Goal: Task Accomplishment & Management: Complete application form

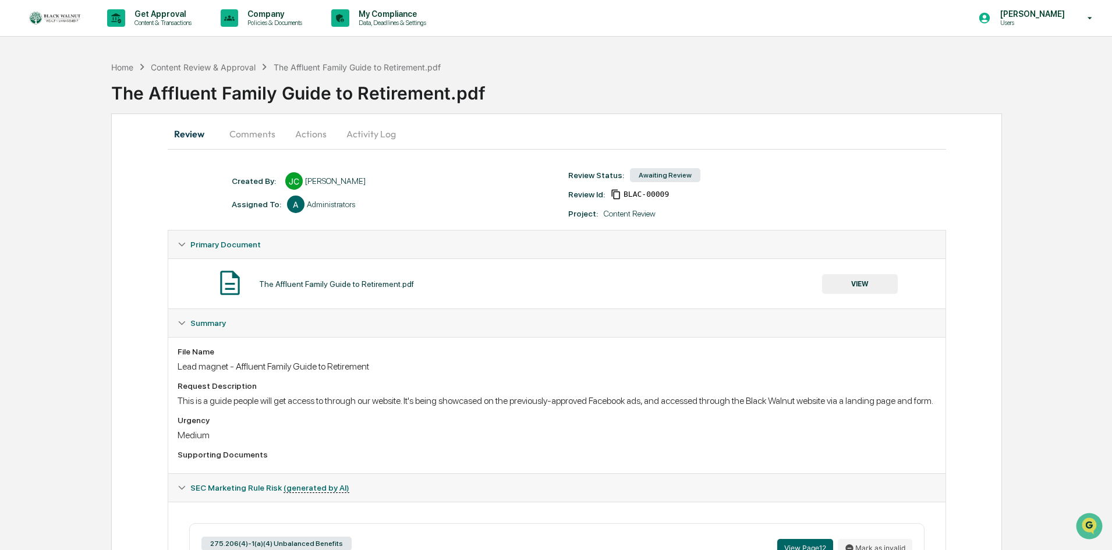
click at [265, 133] on button "Comments" at bounding box center [252, 134] width 65 height 28
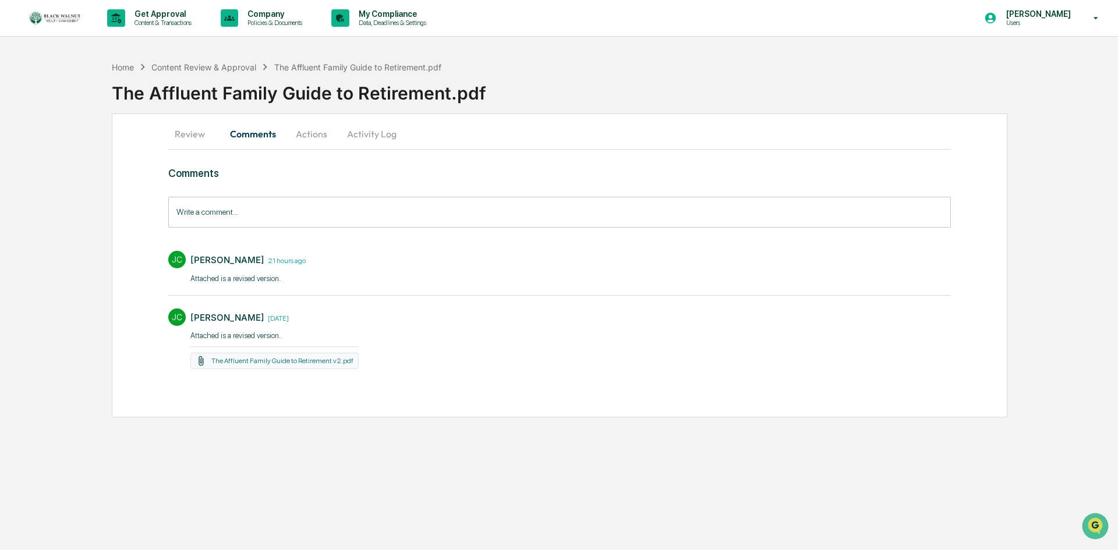
click at [305, 132] on button "Actions" at bounding box center [311, 134] width 52 height 28
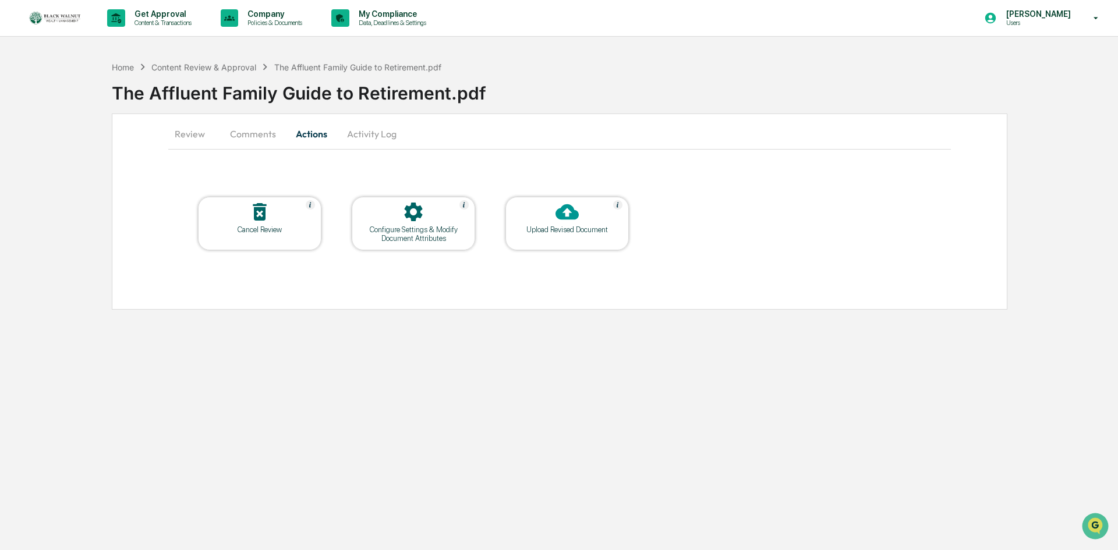
click at [351, 132] on button "Activity Log" at bounding box center [372, 134] width 68 height 28
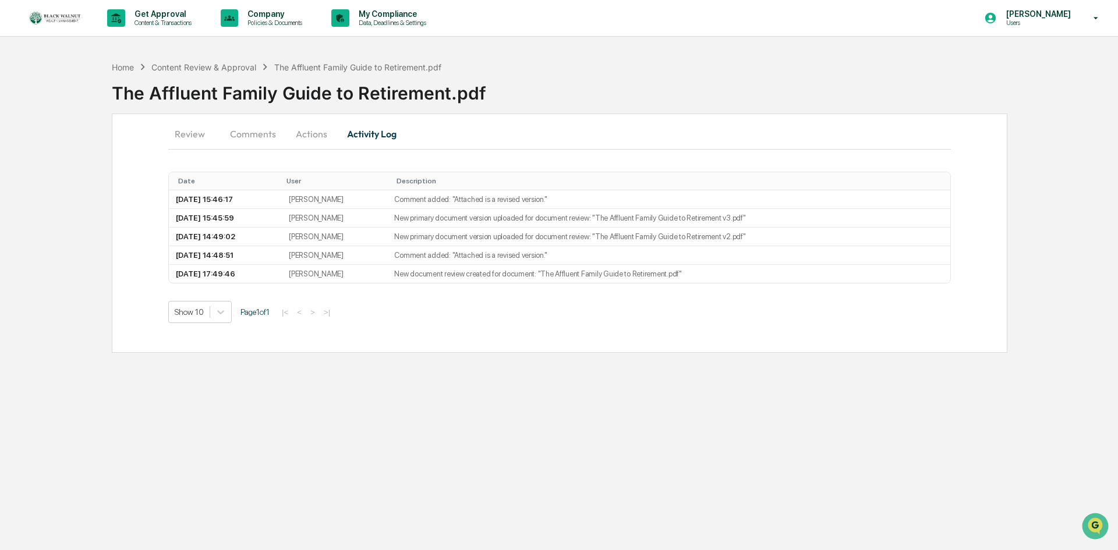
click at [193, 132] on button "Review" at bounding box center [194, 134] width 52 height 28
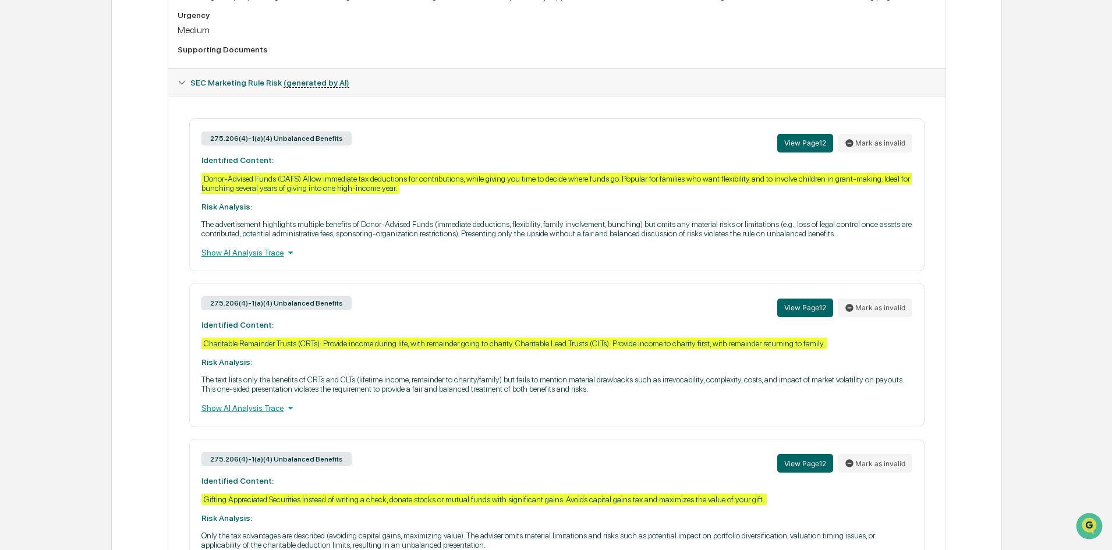
scroll to position [408, 0]
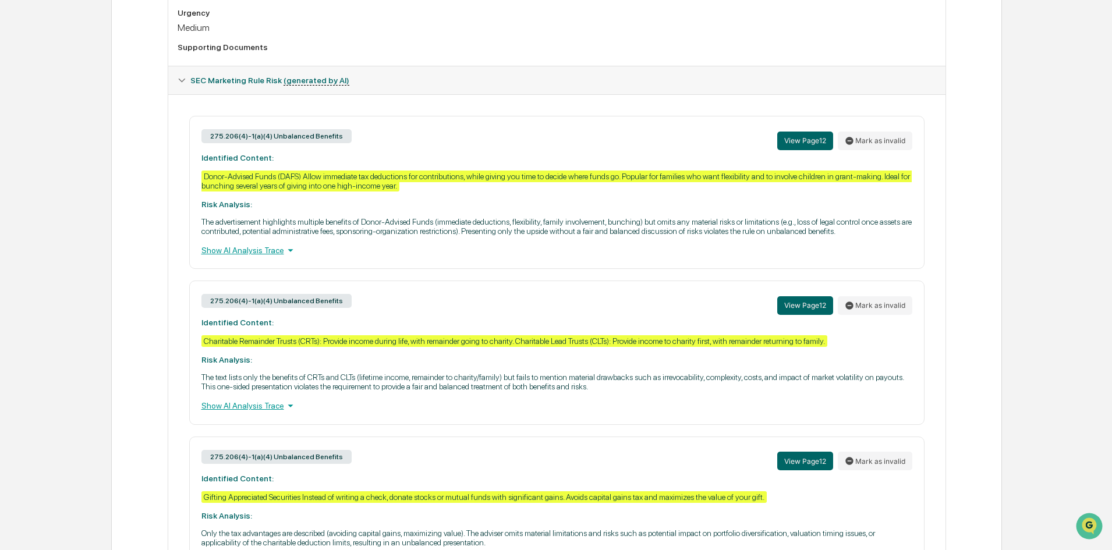
click at [250, 257] on div "Show AI Analysis Trace" at bounding box center [556, 250] width 711 height 13
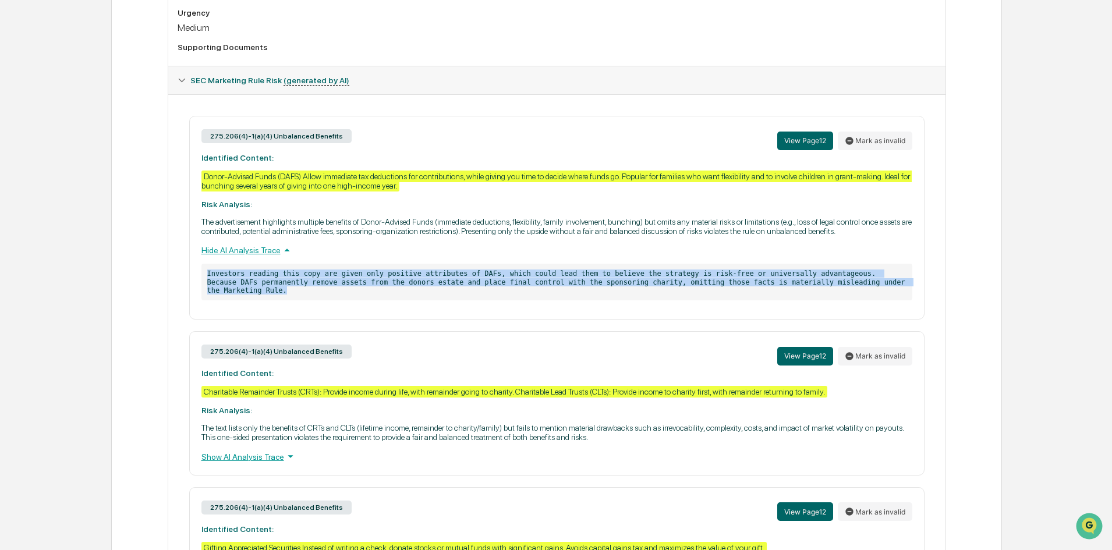
drag, startPoint x: 876, startPoint y: 293, endPoint x: 203, endPoint y: 285, distance: 673.2
click at [203, 285] on p "Investors reading this copy are given only positive attributes of DAFs, which c…" at bounding box center [556, 282] width 711 height 37
copy p "Investors reading this copy are given only positive attributes of DAFs, which c…"
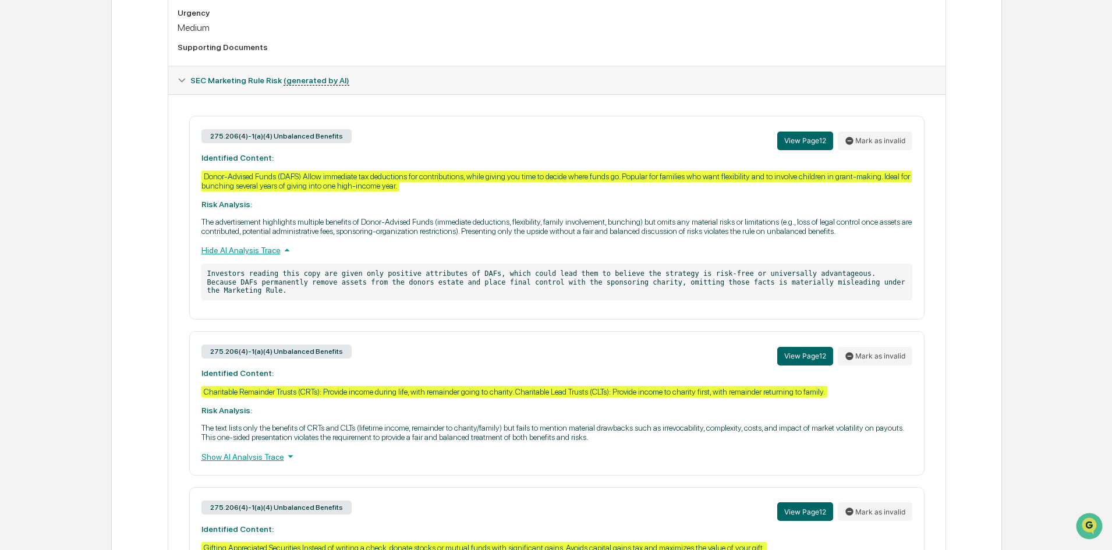
click at [310, 249] on div "275.206(4)-1(a)(4) Unbalanced Benefits View Page 12 Mark as invalid Identified …" at bounding box center [556, 218] width 735 height 204
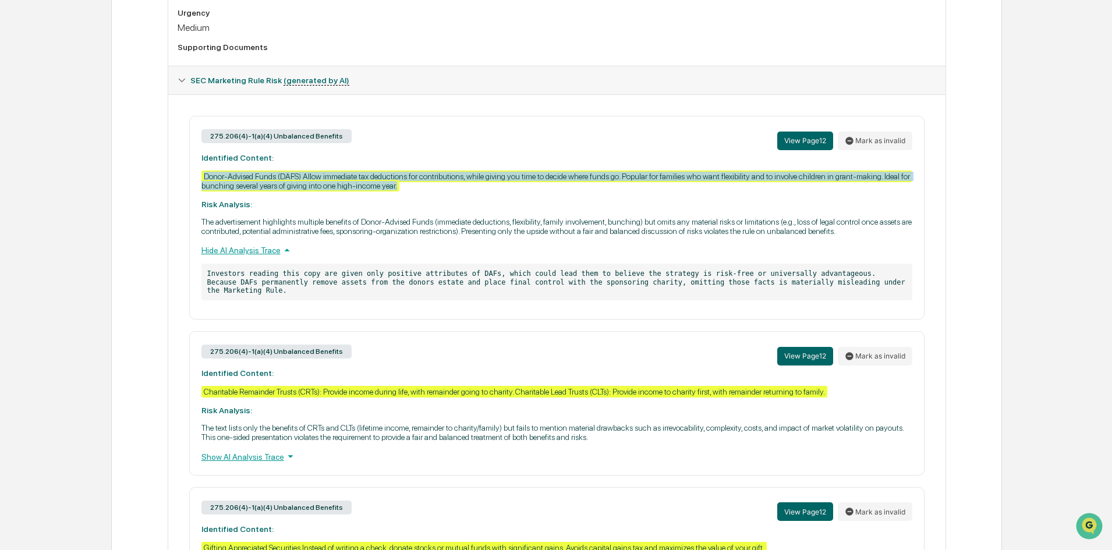
drag, startPoint x: 406, startPoint y: 200, endPoint x: 202, endPoint y: 190, distance: 204.1
click at [202, 190] on div "275.206(4)-1(a)(4) Unbalanced Benefits View Page 12 Mark as invalid Identified …" at bounding box center [556, 218] width 735 height 204
copy div "Donor-Advised Funds (DAFS) Allow immediate tax deductions for contributions, wh…"
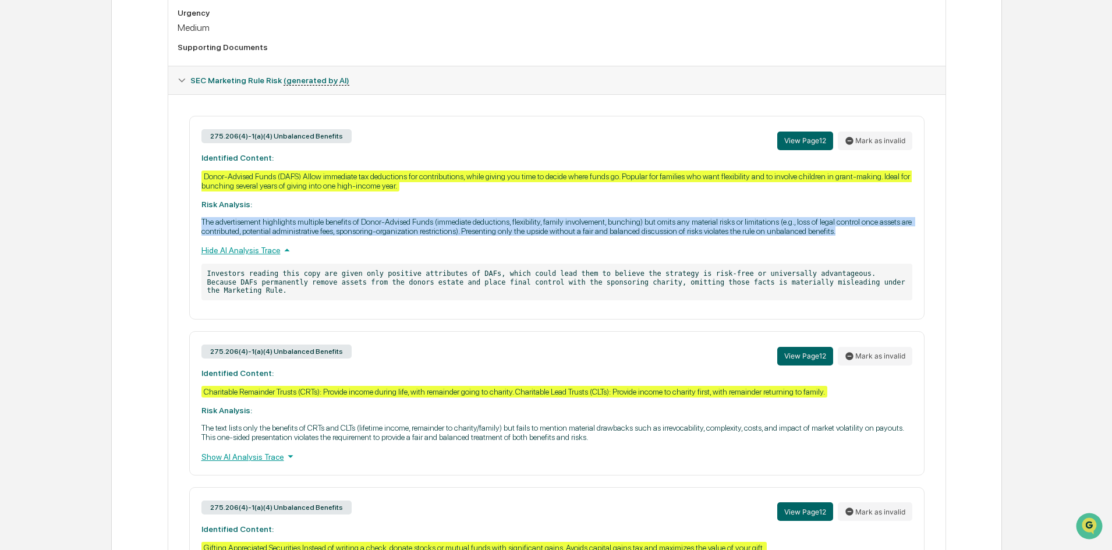
drag, startPoint x: 860, startPoint y: 245, endPoint x: 199, endPoint y: 235, distance: 661.6
click at [199, 235] on div "275.206(4)-1(a)(4) Unbalanced Benefits View Page 12 Mark as invalid Identified …" at bounding box center [556, 218] width 735 height 204
copy p "The advertisement highlights multiple benefits of Donor-Advised Funds (immediat…"
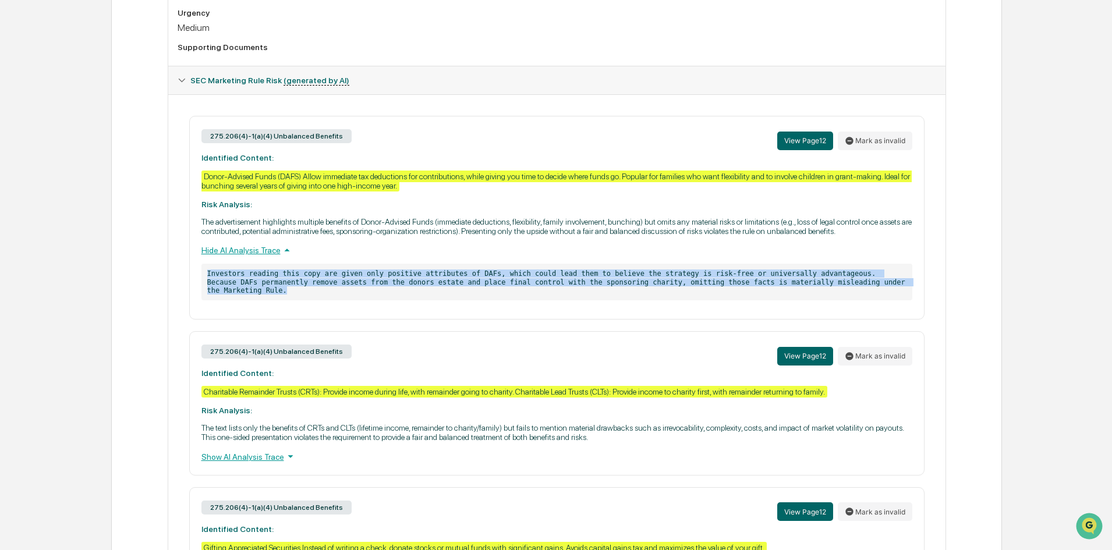
drag, startPoint x: 784, startPoint y: 293, endPoint x: 208, endPoint y: 286, distance: 575.9
click at [208, 286] on p "Investors reading this copy are given only positive attributes of DAFs, which c…" at bounding box center [556, 282] width 711 height 37
copy p "Investors reading this copy are given only positive attributes of DAFs, which c…"
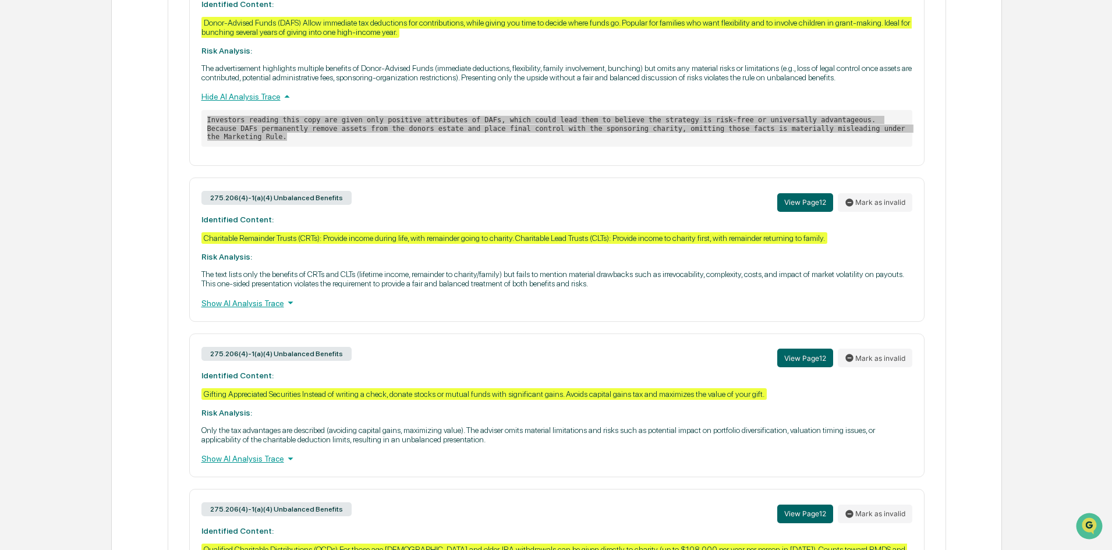
scroll to position [591, 0]
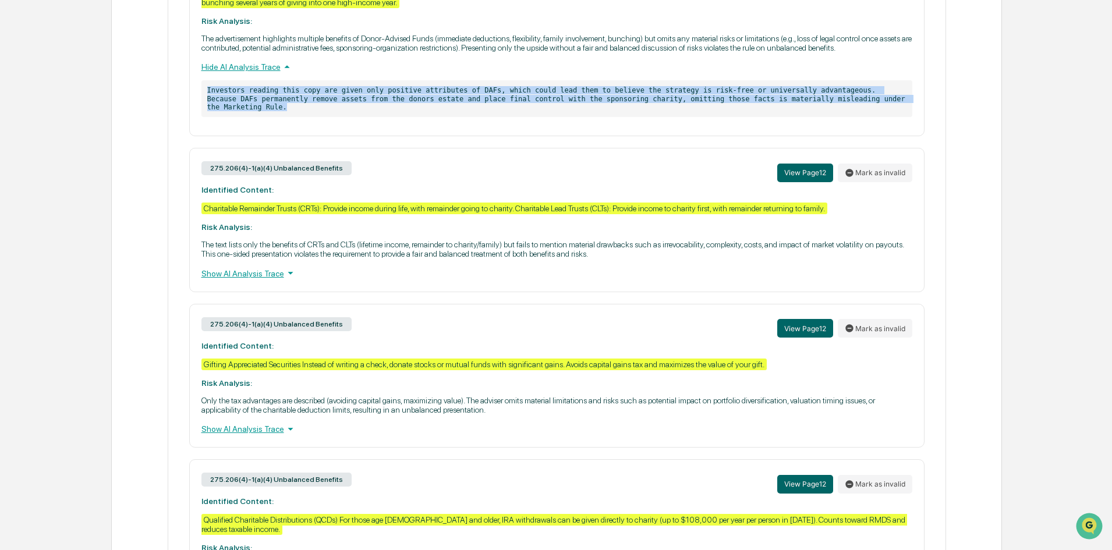
click at [239, 275] on div "Show AI Analysis Trace" at bounding box center [556, 273] width 711 height 13
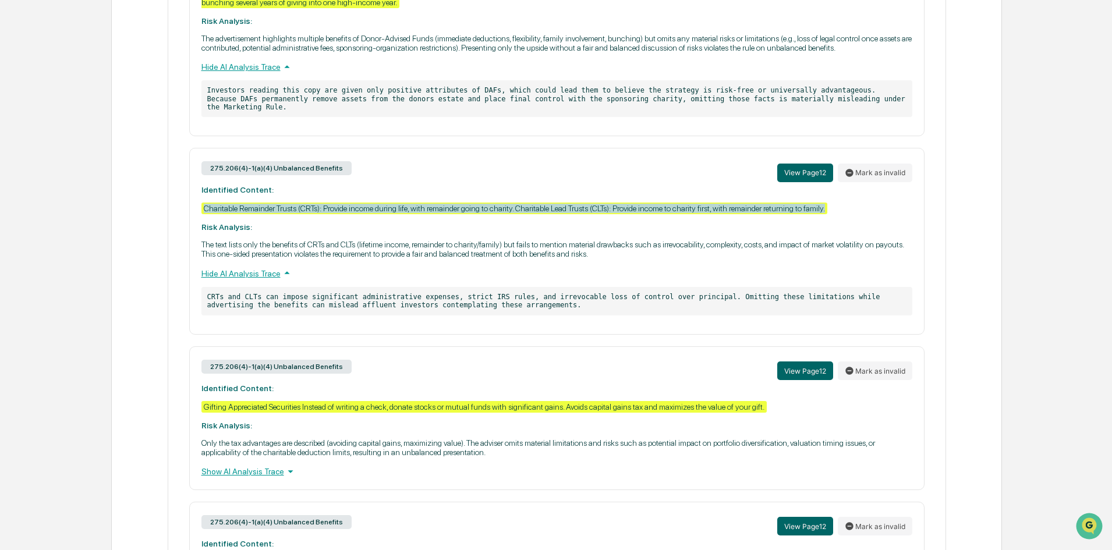
drag, startPoint x: 837, startPoint y: 214, endPoint x: 203, endPoint y: 214, distance: 633.5
click at [203, 214] on div "275.206(4)-1(a)(4) Unbalanced Benefits View Page 12 Mark as invalid Identified …" at bounding box center [556, 241] width 735 height 186
copy div "Charitable Remainder Trusts (CRTs): Provide income during life, with remainder …"
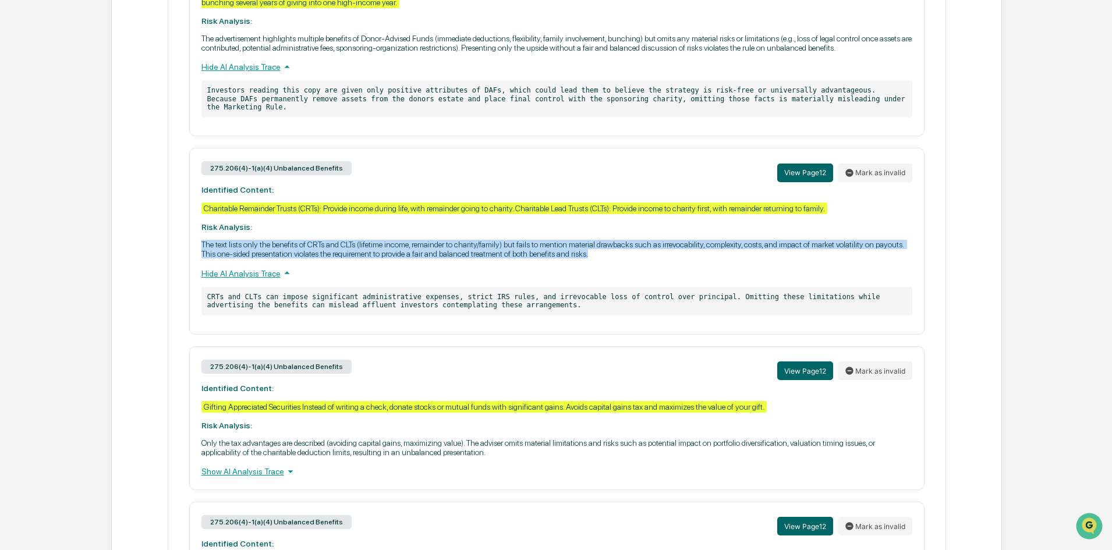
drag, startPoint x: 600, startPoint y: 259, endPoint x: 149, endPoint y: 246, distance: 450.9
click at [149, 246] on div "Review Comments Actions Activity Log Created By: ‎ ‎ [PERSON_NAME] Assigned To:…" at bounding box center [556, 115] width 891 height 1184
copy p "The text lists only the benefits of CRTs and CLTs (lifetime income, remainder t…"
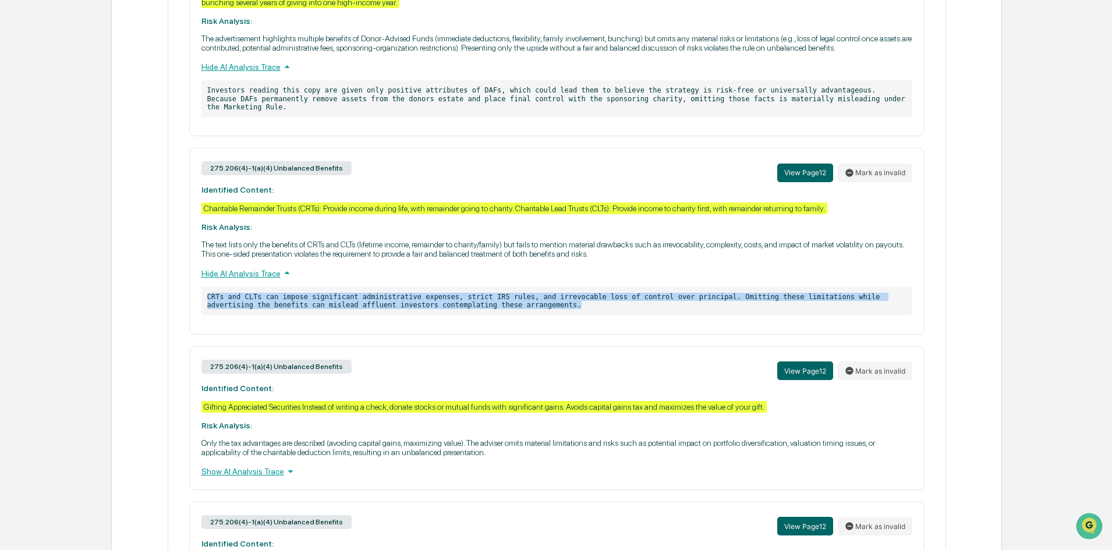
drag, startPoint x: 486, startPoint y: 308, endPoint x: 192, endPoint y: 302, distance: 294.1
click at [192, 302] on div "275.206(4)-1(a)(4) Unbalanced Benefits View Page 12 Mark as invalid Identified …" at bounding box center [556, 241] width 735 height 186
copy p "CRTs and CLTs can impose significant administrative expenses, strict IRS rules,…"
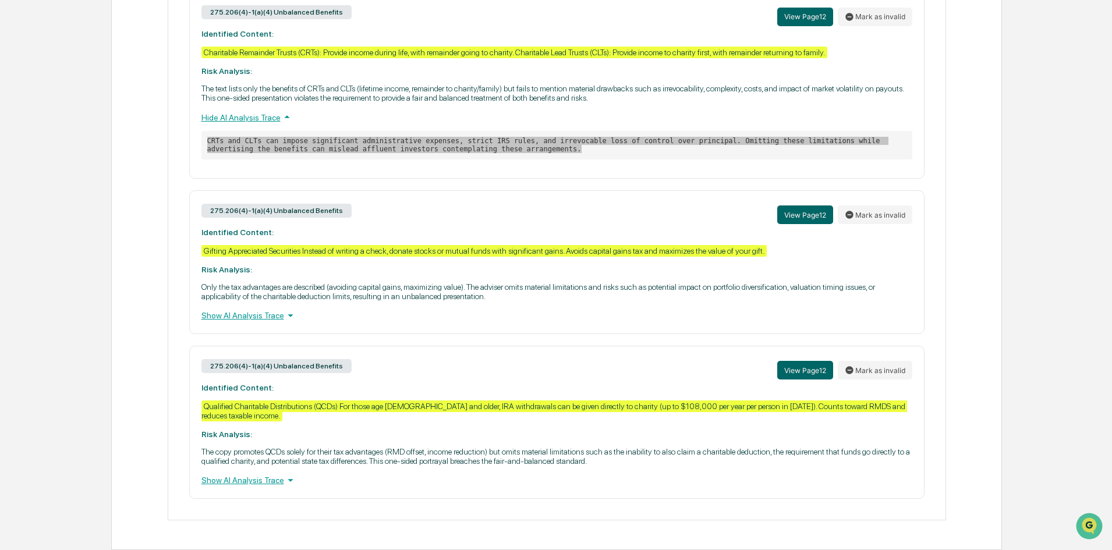
scroll to position [750, 0]
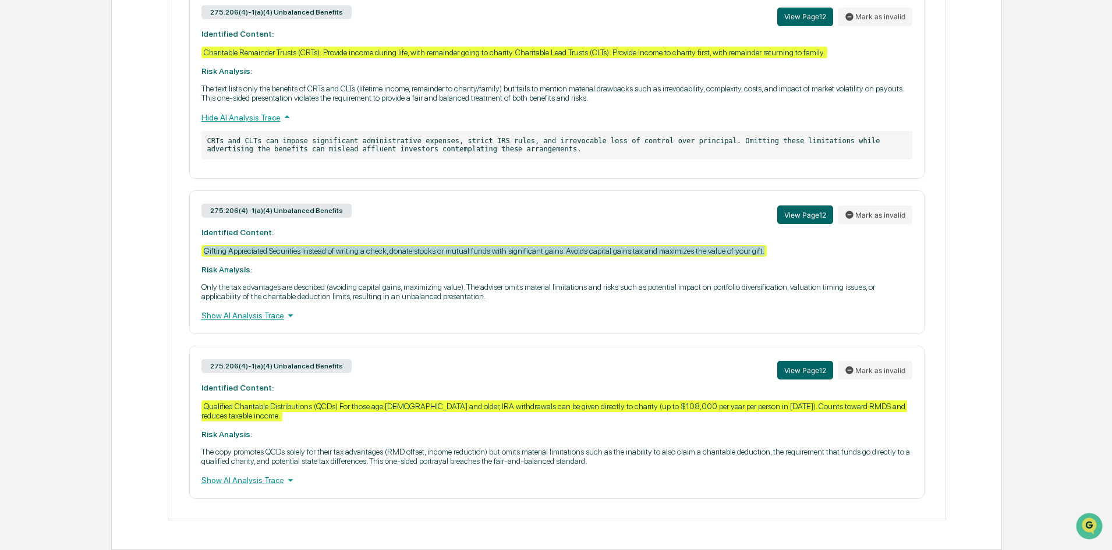
drag, startPoint x: 769, startPoint y: 251, endPoint x: 203, endPoint y: 251, distance: 566.6
click at [203, 251] on div "275.206(4)-1(a)(4) Unbalanced Benefits View Page 12 Mark as invalid Identified …" at bounding box center [556, 262] width 735 height 144
copy div "Gifting Appreciated Securities Instead of writing a check, donate stocks or mut…"
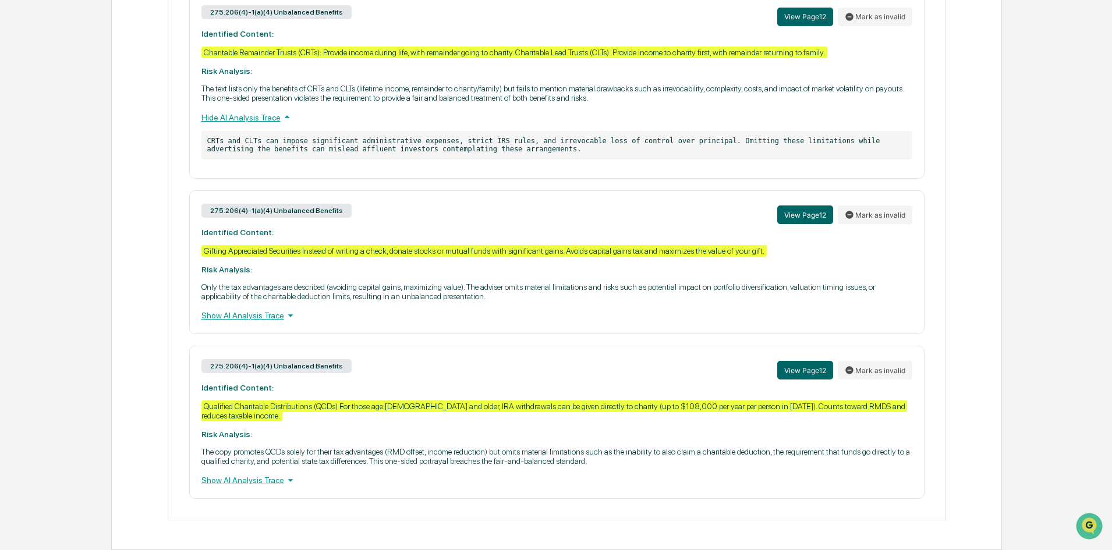
click at [253, 312] on div "Show AI Analysis Trace" at bounding box center [556, 315] width 711 height 13
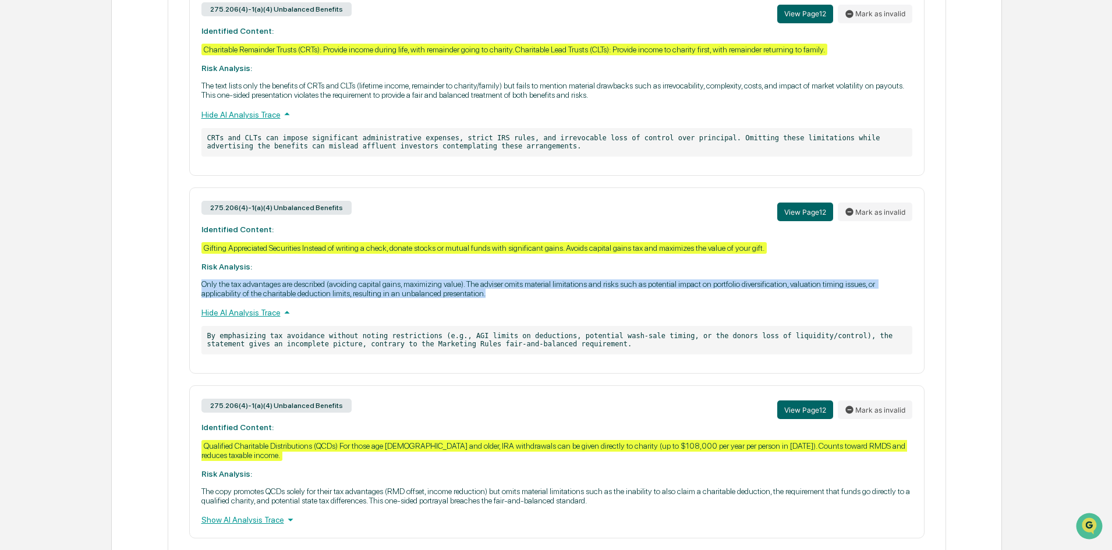
drag, startPoint x: 489, startPoint y: 298, endPoint x: 194, endPoint y: 288, distance: 294.8
click at [194, 288] on div "275.206(4)-1(a)(4) Unbalanced Benefits View Page 12 Mark as invalid Identified …" at bounding box center [556, 281] width 735 height 186
copy p "Only the tax advantages are described (avoiding capital gains, maximizing value…"
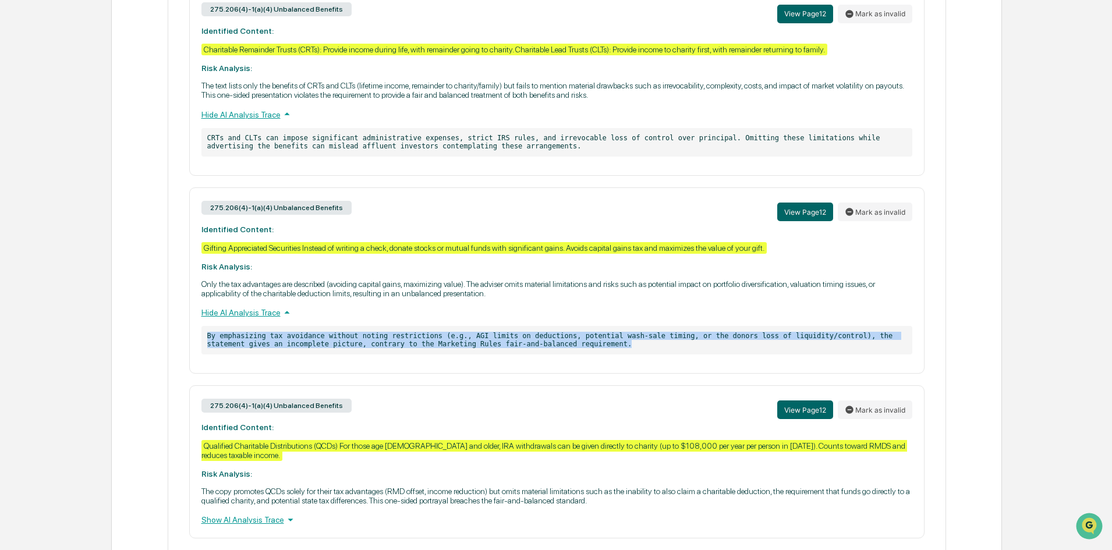
drag, startPoint x: 525, startPoint y: 347, endPoint x: 198, endPoint y: 333, distance: 327.6
click at [198, 333] on div "275.206(4)-1(a)(4) Unbalanced Benefits View Page 12 Mark as invalid Identified …" at bounding box center [556, 281] width 735 height 186
copy p "By emphasizing tax avoidance without noting restrictions (e.g., AGI limits on d…"
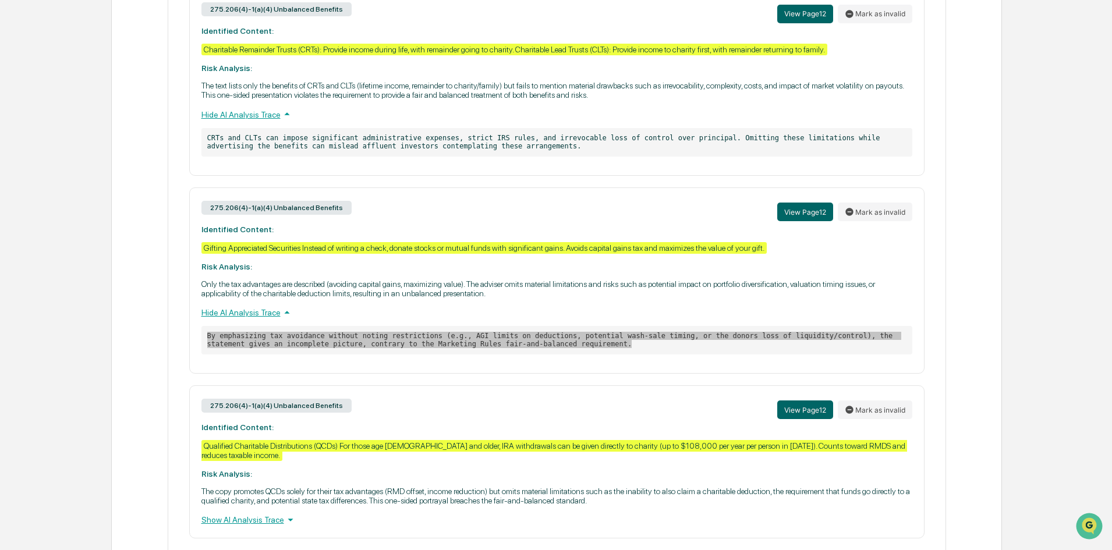
scroll to position [792, 0]
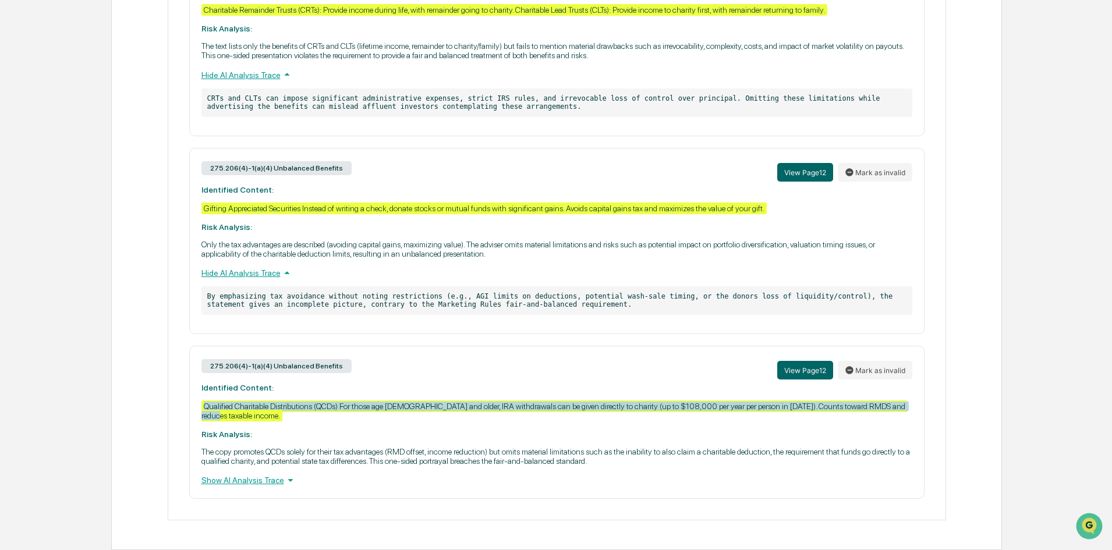
drag, startPoint x: 235, startPoint y: 418, endPoint x: 192, endPoint y: 408, distance: 43.6
click at [192, 408] on div "275.206(4)-1(a)(4) Unbalanced Benefits View Page 12 Mark as invalid Identified …" at bounding box center [556, 422] width 735 height 153
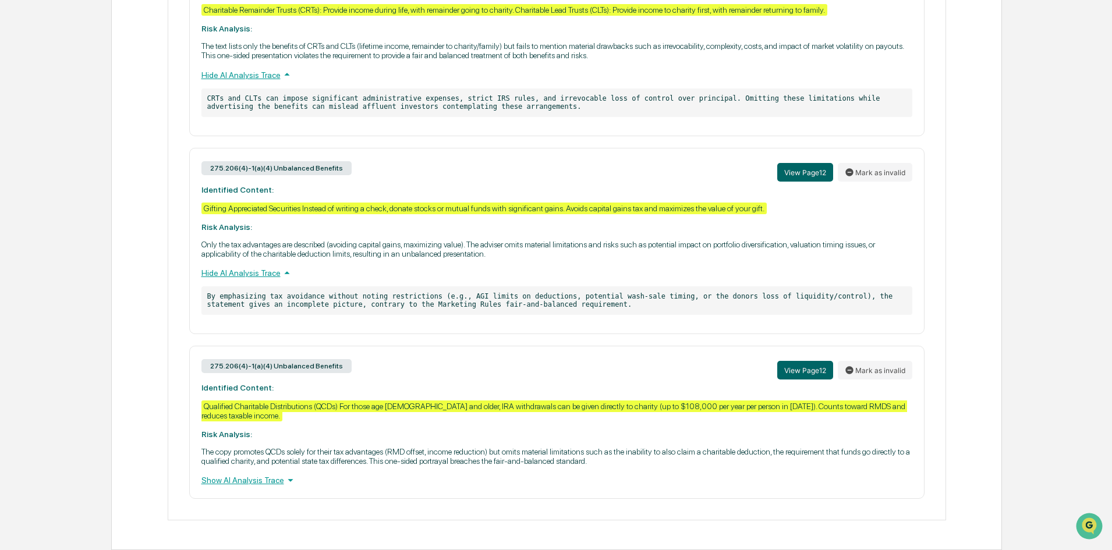
click at [252, 481] on div "Show AI Analysis Trace" at bounding box center [556, 480] width 711 height 13
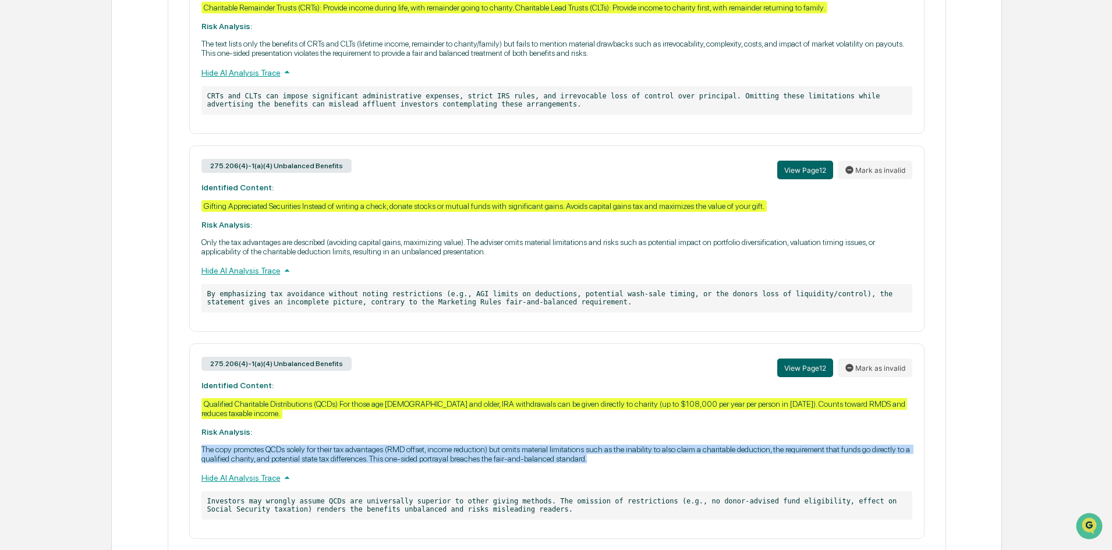
drag, startPoint x: 597, startPoint y: 461, endPoint x: 199, endPoint y: 449, distance: 399.0
click at [199, 449] on div "275.206(4)-1(a)(4) Unbalanced Benefits View Page 12 Mark as invalid Identified …" at bounding box center [556, 442] width 735 height 196
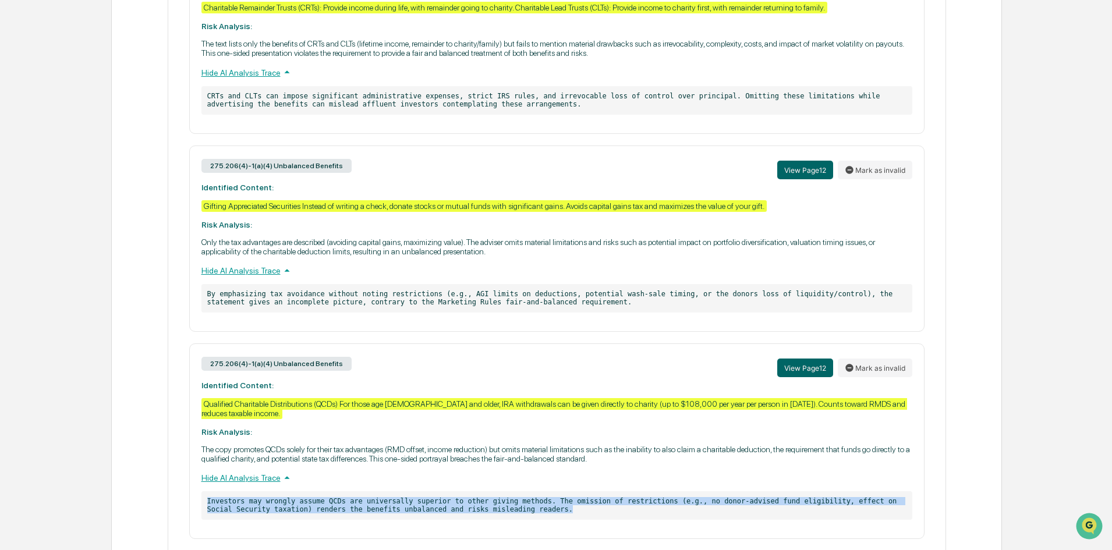
drag, startPoint x: 439, startPoint y: 514, endPoint x: 206, endPoint y: 504, distance: 233.7
click at [206, 504] on p "Investors may wrongly assume QCDs are universally superior to other giving meth…" at bounding box center [556, 505] width 711 height 29
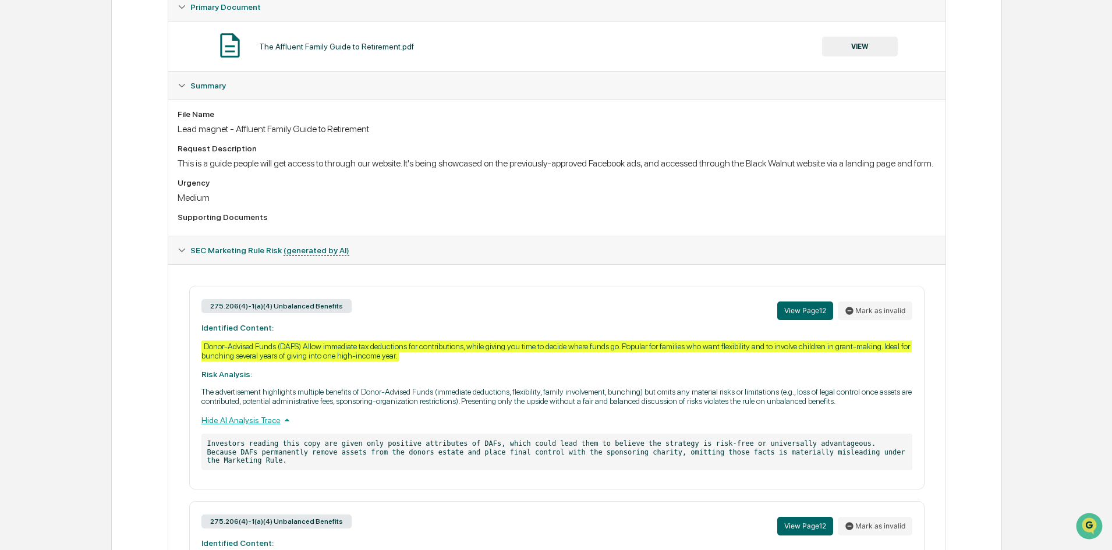
scroll to position [0, 0]
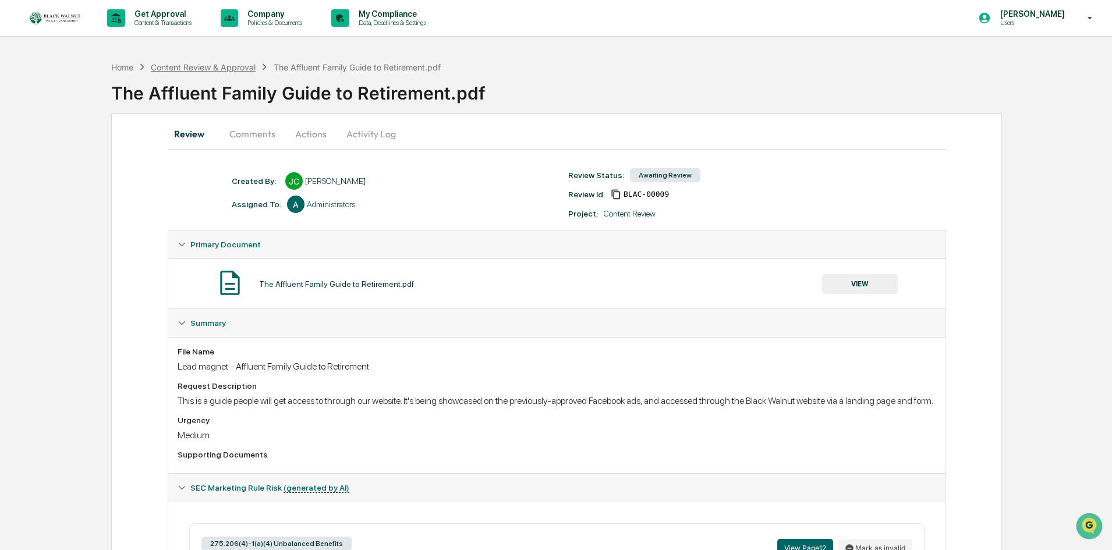
click at [219, 70] on div "Content Review & Approval" at bounding box center [203, 67] width 105 height 10
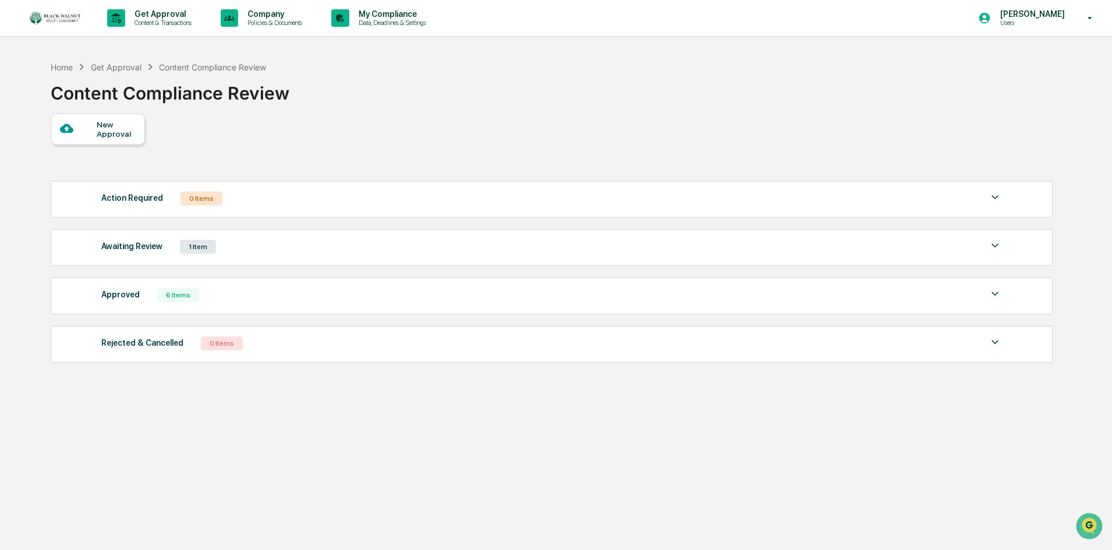
click at [132, 246] on div "Awaiting Review" at bounding box center [131, 246] width 61 height 15
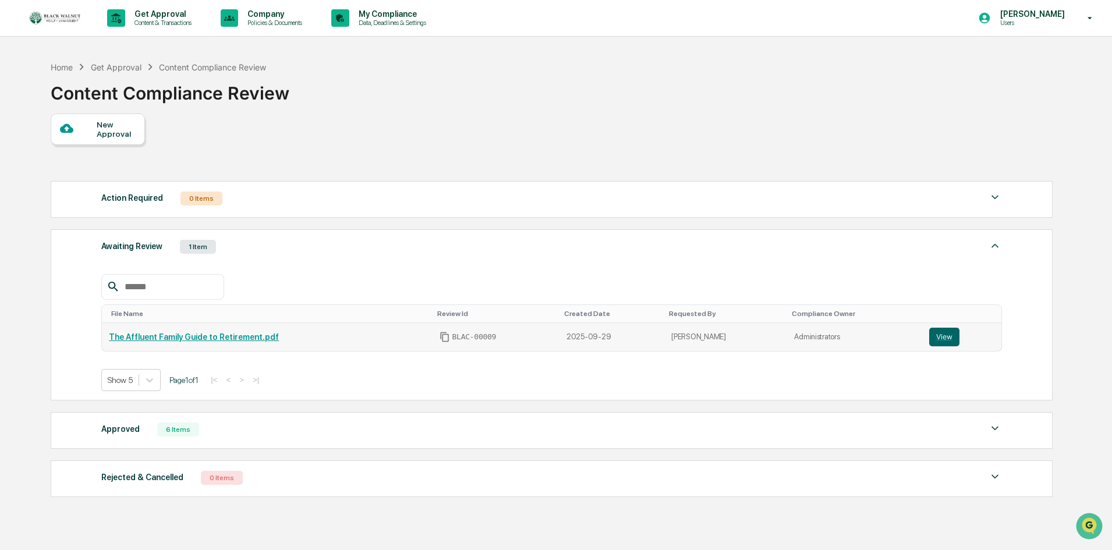
click at [186, 335] on link "The Affluent Family Guide to Retirement.pdf" at bounding box center [194, 336] width 170 height 9
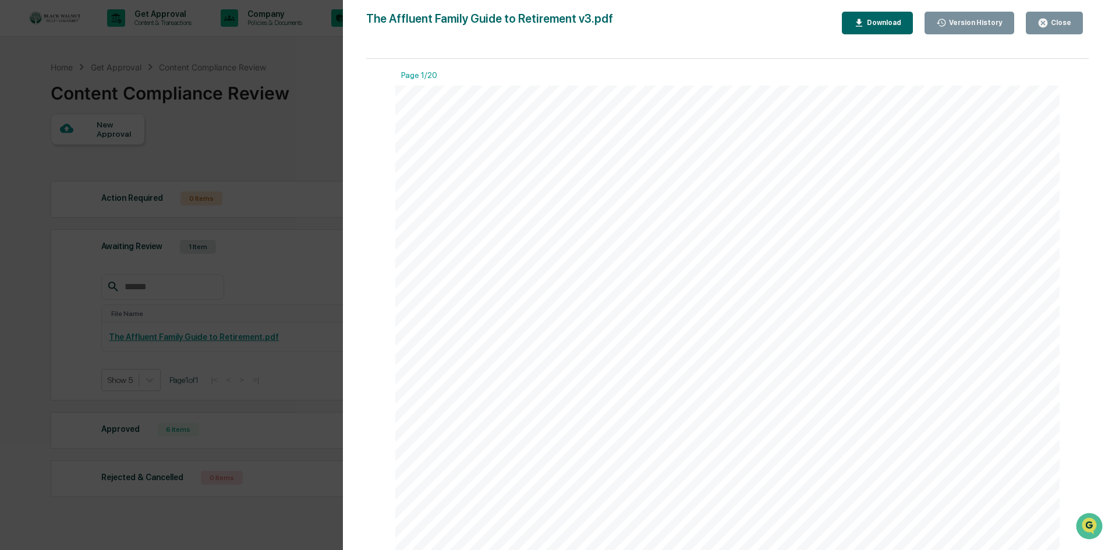
click at [1059, 27] on div "Close" at bounding box center [1060, 23] width 23 height 8
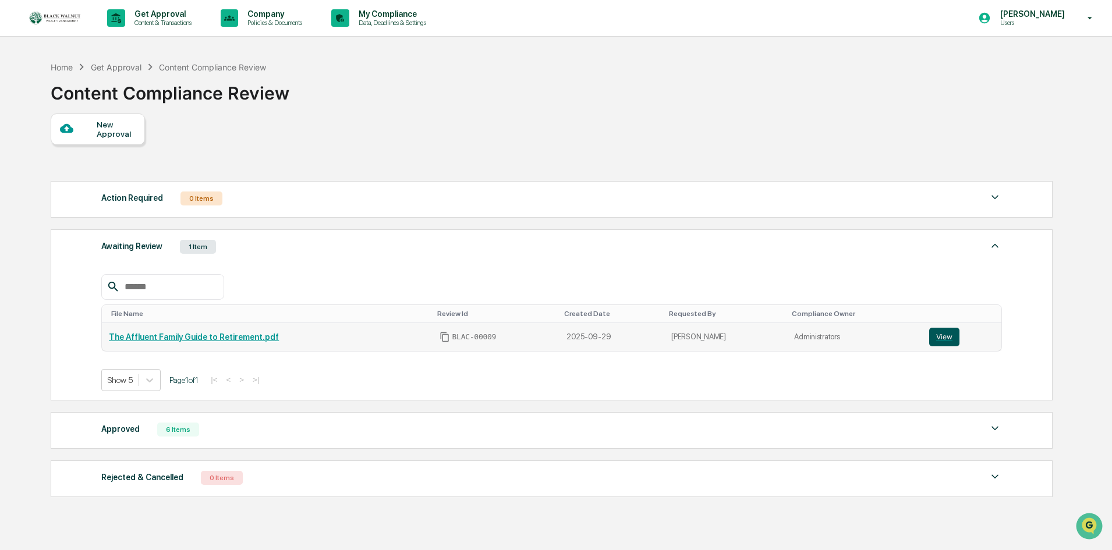
click at [929, 330] on button "View" at bounding box center [944, 337] width 30 height 19
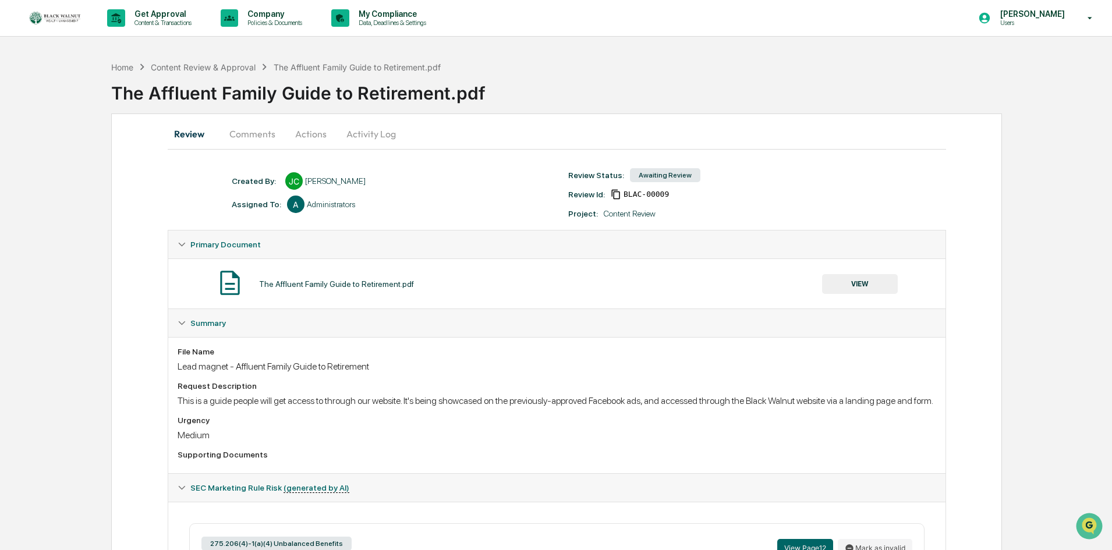
click at [312, 132] on button "Actions" at bounding box center [311, 134] width 52 height 28
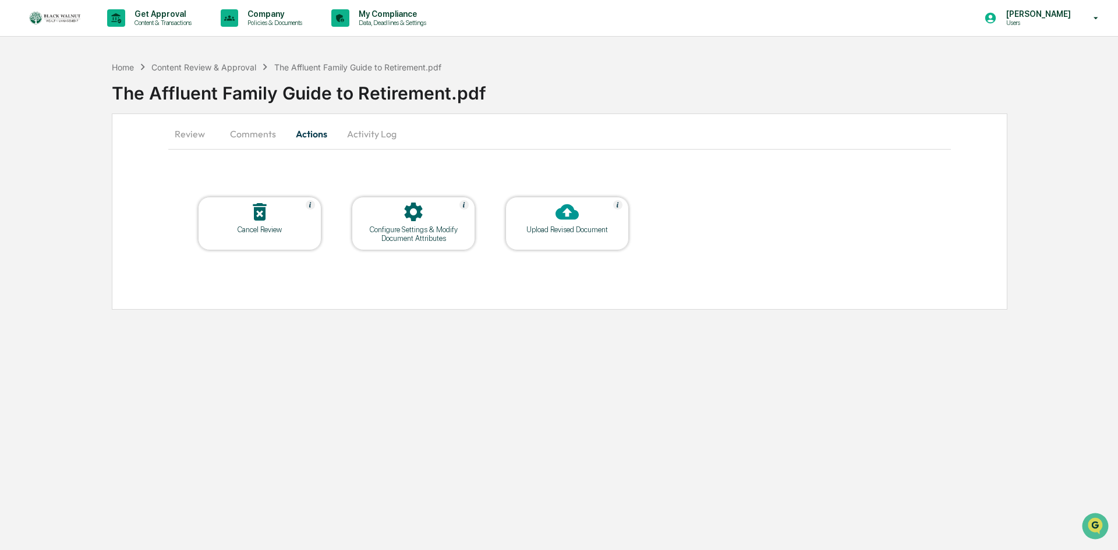
click at [559, 214] on icon at bounding box center [567, 212] width 23 height 16
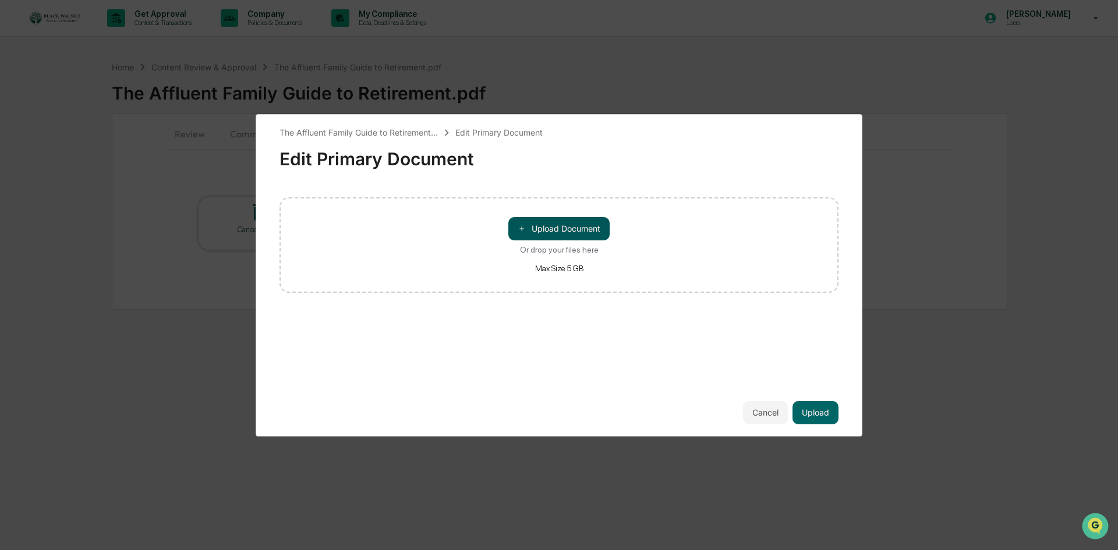
click at [564, 236] on button "＋ Upload Document" at bounding box center [558, 228] width 101 height 23
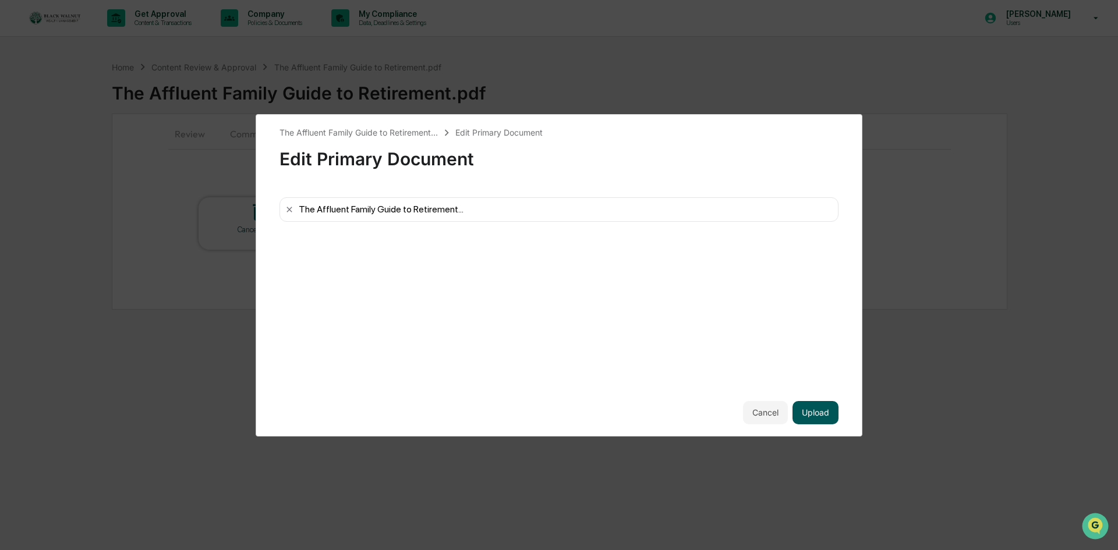
click at [810, 413] on button "Upload" at bounding box center [816, 412] width 46 height 23
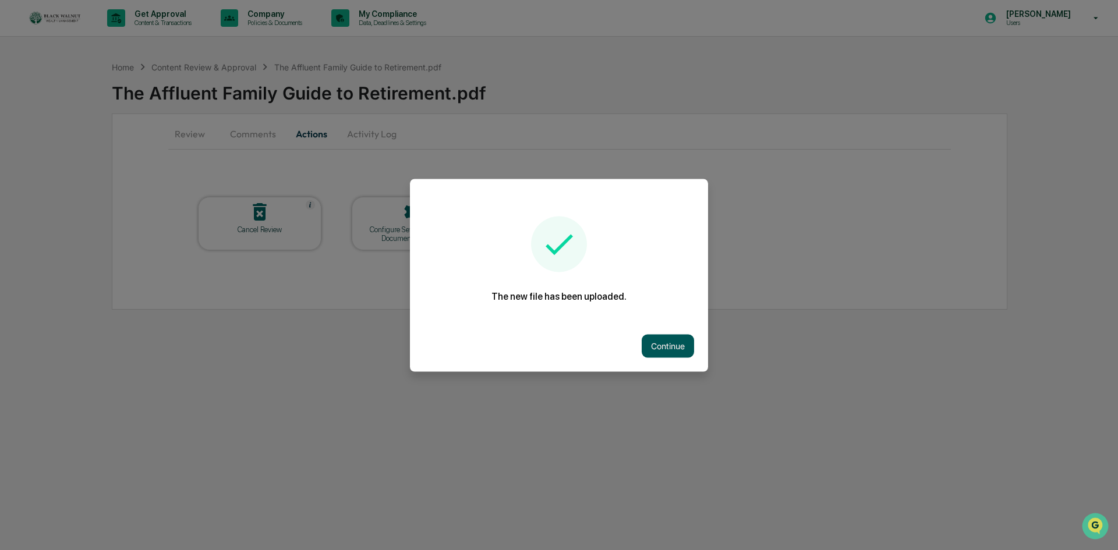
click at [662, 344] on button "Continue" at bounding box center [668, 345] width 52 height 23
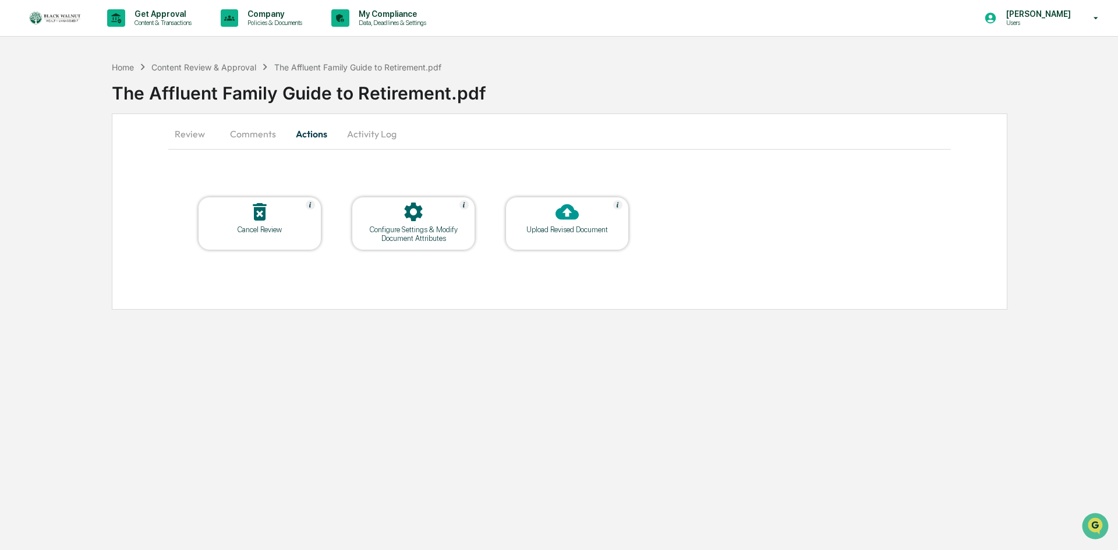
click at [261, 138] on button "Comments" at bounding box center [253, 134] width 65 height 28
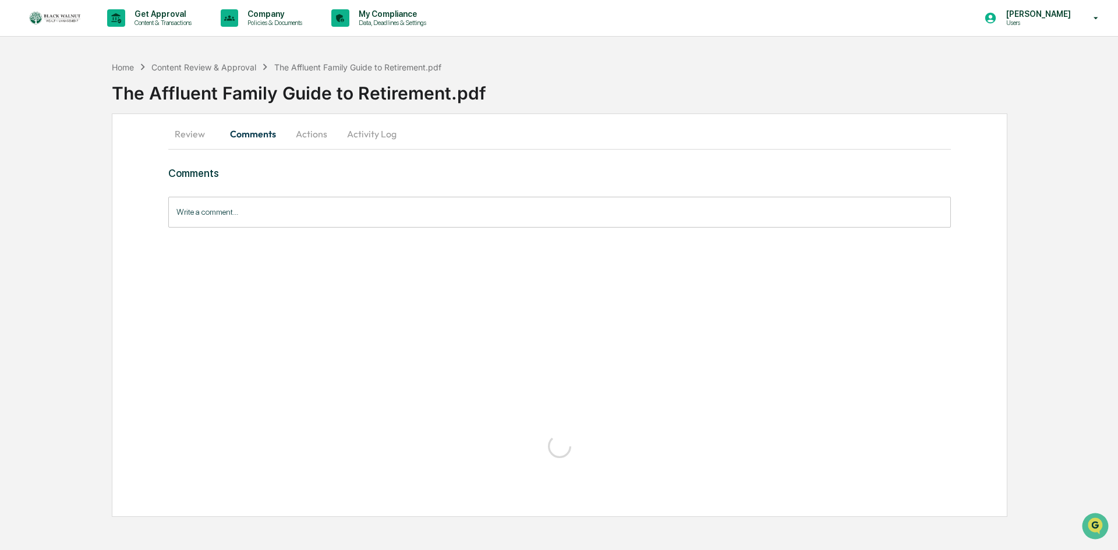
click at [303, 211] on input "Write a comment..." at bounding box center [559, 212] width 783 height 31
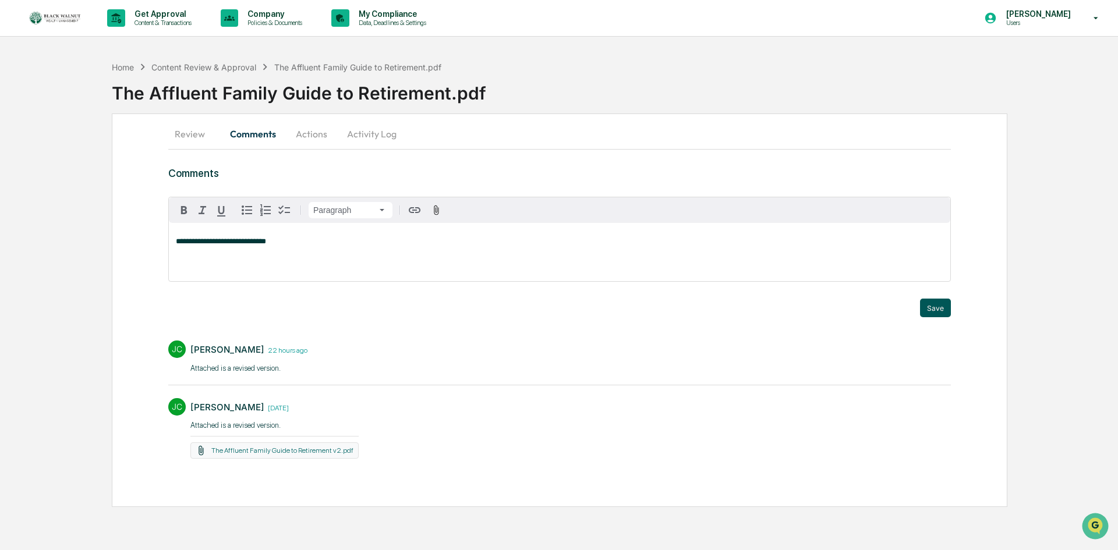
click at [928, 301] on button "Save" at bounding box center [935, 308] width 31 height 19
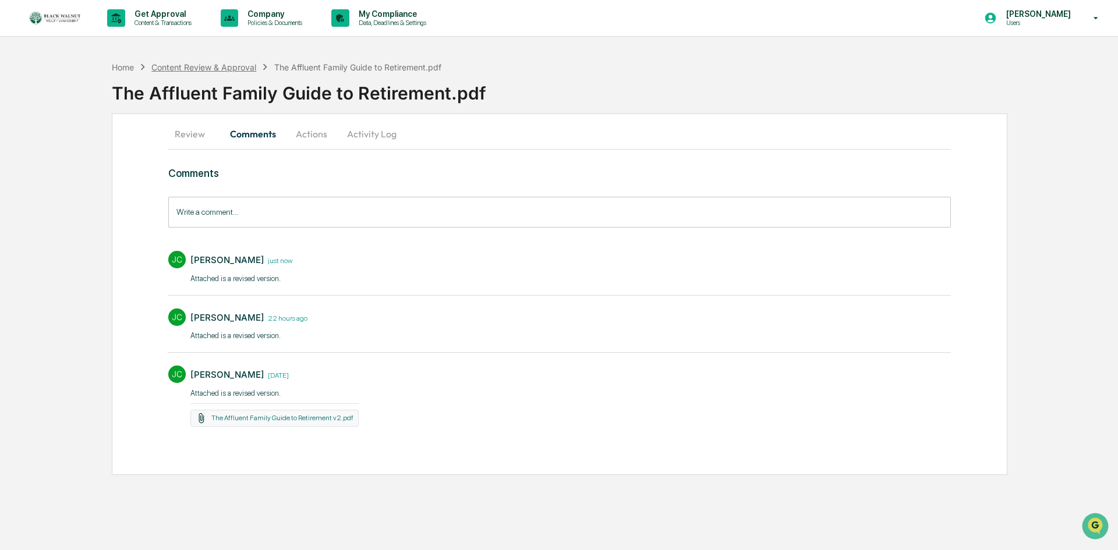
click at [209, 65] on div "Content Review & Approval" at bounding box center [203, 67] width 105 height 10
